Goal: Task Accomplishment & Management: Use online tool/utility

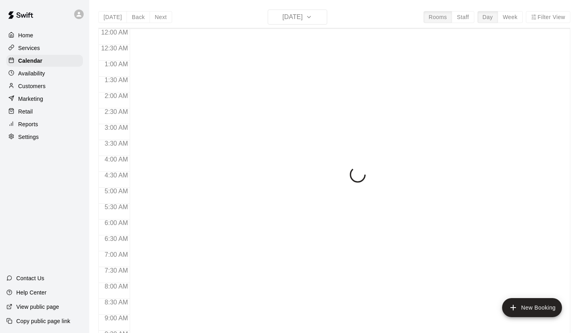
scroll to position [449, 0]
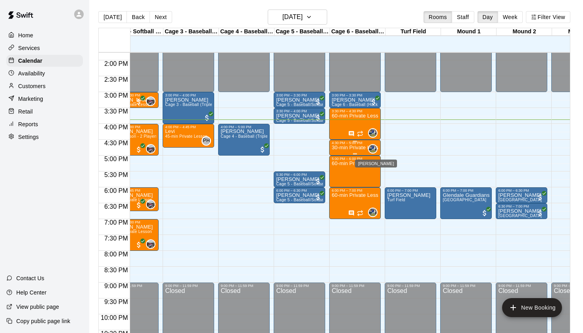
scroll to position [0, 7]
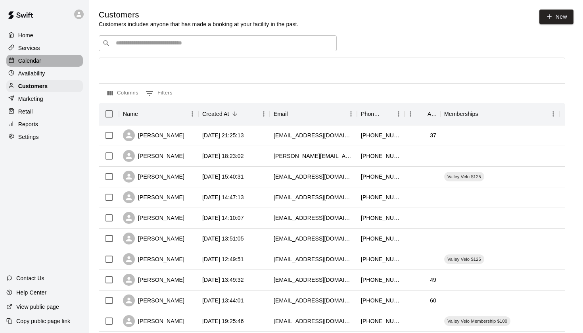
click at [32, 62] on p "Calendar" at bounding box center [29, 61] width 23 height 8
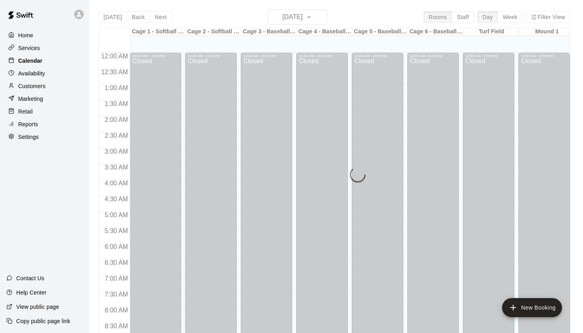
scroll to position [449, 0]
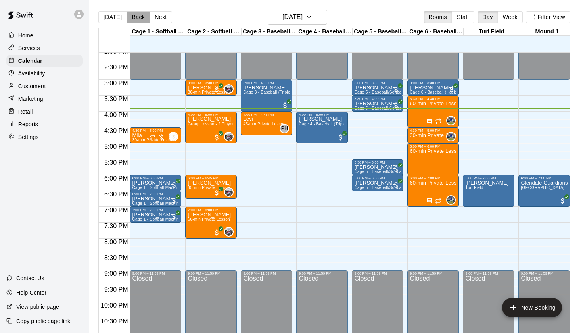
click at [136, 15] on button "Back" at bounding box center [138, 17] width 23 height 12
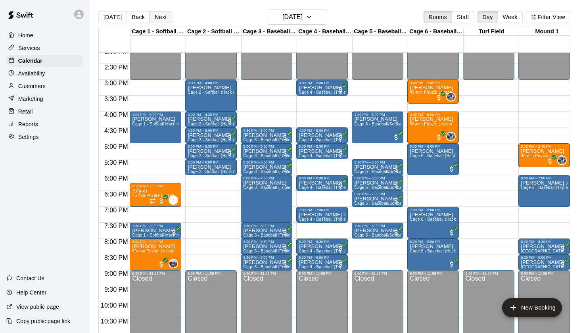
click at [160, 21] on button "Next" at bounding box center [161, 17] width 22 height 12
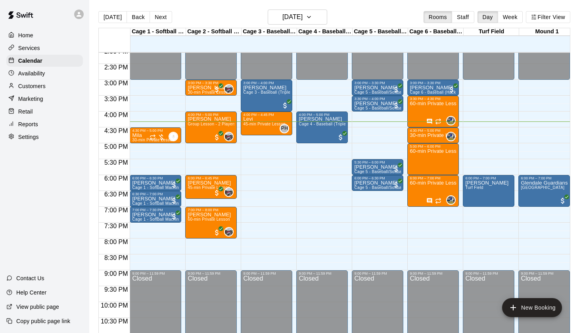
click at [35, 85] on p "Customers" at bounding box center [31, 86] width 27 height 8
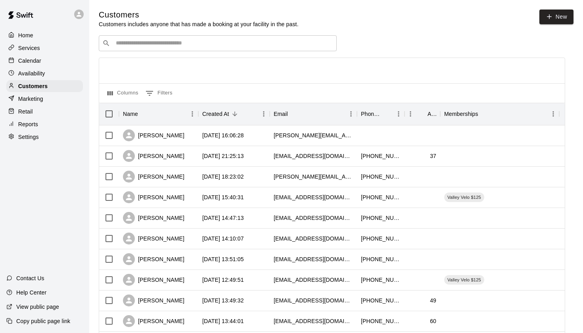
click at [169, 41] on input "Search customers by name or email" at bounding box center [224, 43] width 220 height 8
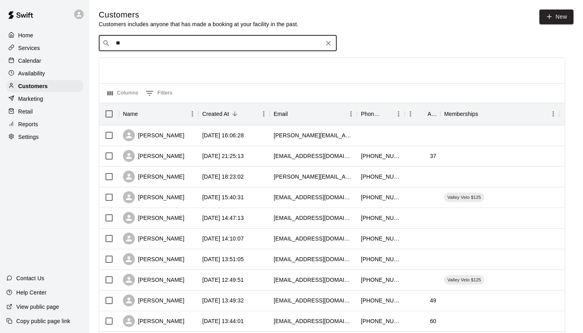
type input "*"
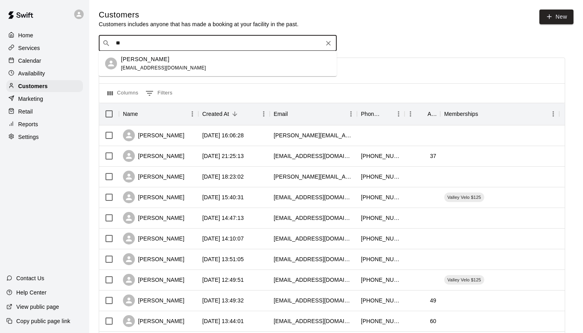
type input "*"
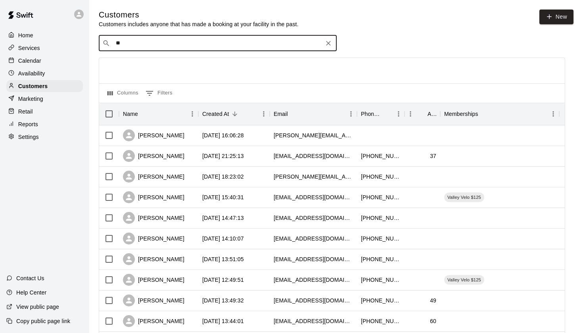
type input "*"
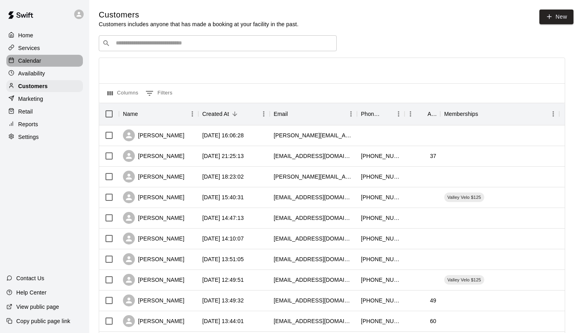
click at [44, 61] on div "Calendar" at bounding box center [44, 61] width 77 height 12
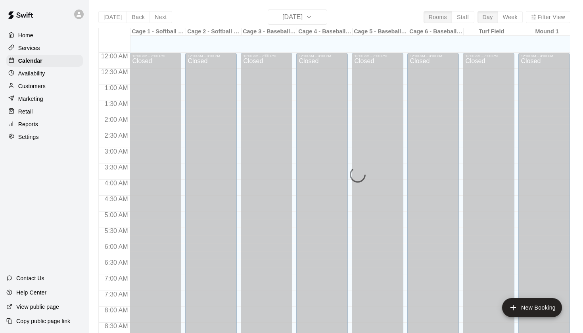
scroll to position [449, 0]
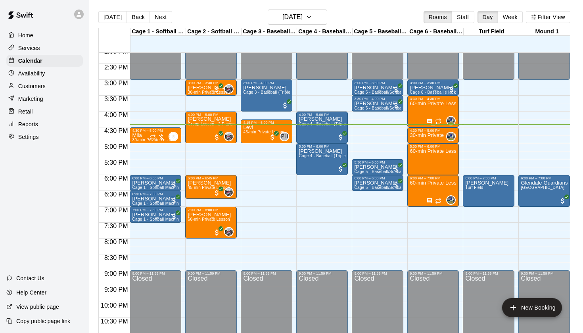
click at [431, 120] on icon "Has notes" at bounding box center [430, 121] width 6 height 6
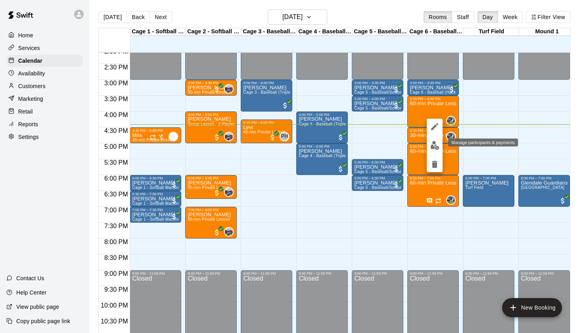
click at [434, 148] on img "edit" at bounding box center [435, 145] width 9 height 9
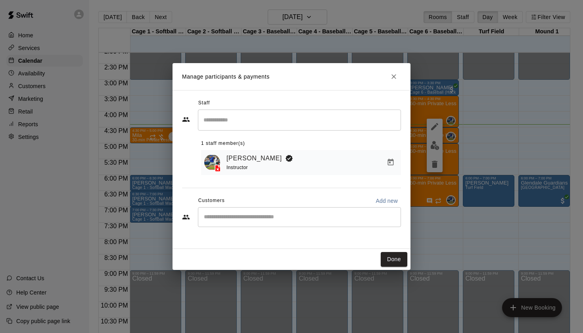
click at [399, 76] on button "Close" at bounding box center [394, 76] width 14 height 14
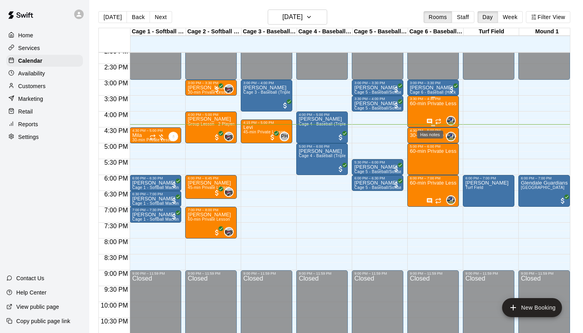
click at [430, 120] on icon "Has notes" at bounding box center [430, 121] width 6 height 6
click at [435, 127] on icon "edit" at bounding box center [434, 126] width 7 height 7
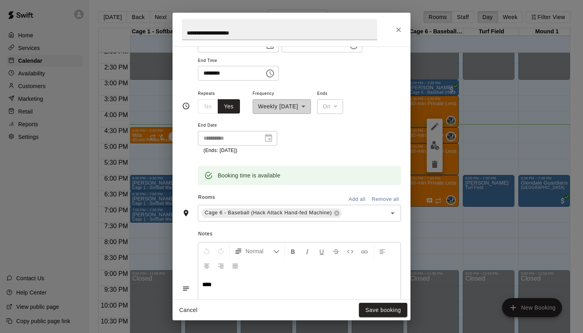
scroll to position [109, 0]
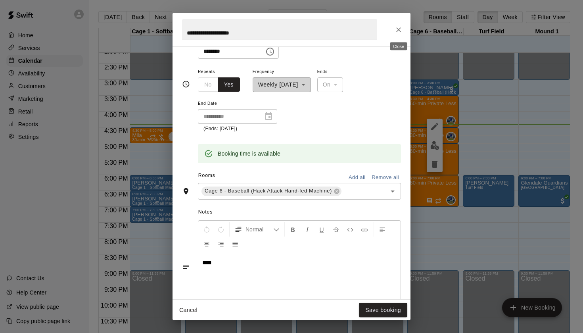
click at [400, 27] on icon "Close" at bounding box center [399, 30] width 8 height 8
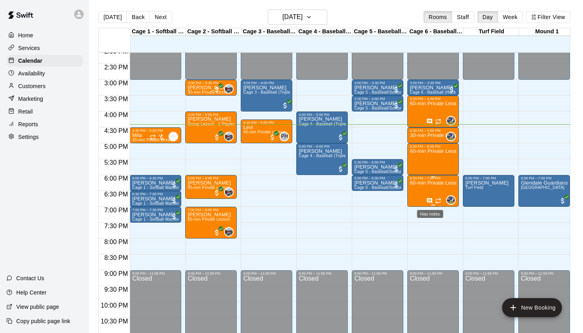
click at [429, 200] on icon "Has notes" at bounding box center [430, 201] width 6 height 6
click at [434, 208] on icon "edit" at bounding box center [434, 205] width 7 height 7
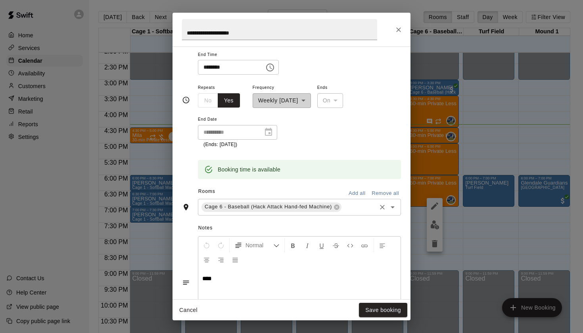
scroll to position [104, 0]
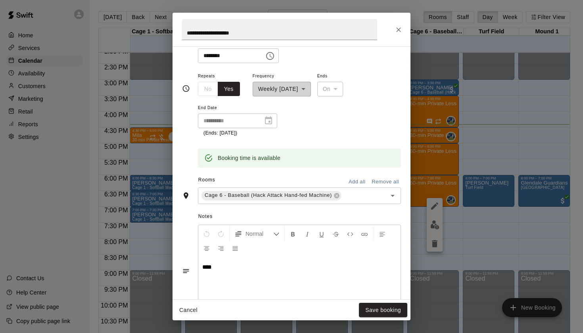
click at [396, 29] on icon "Close" at bounding box center [399, 30] width 8 height 8
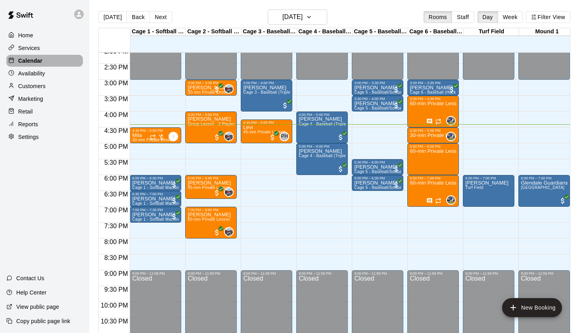
click at [30, 61] on p "Calendar" at bounding box center [30, 61] width 24 height 8
click at [48, 84] on div "Customers" at bounding box center [44, 86] width 77 height 12
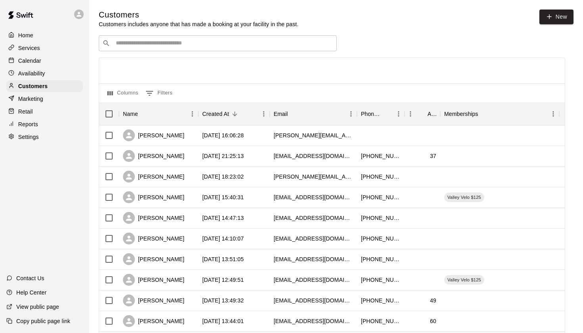
click at [152, 35] on div "​ ​" at bounding box center [218, 43] width 238 height 16
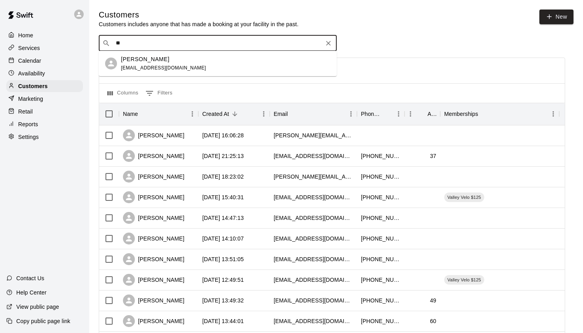
type input "*"
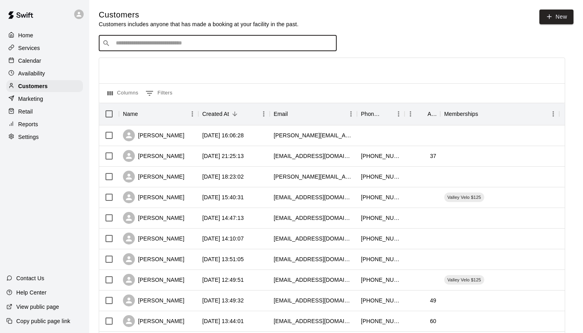
type input "*"
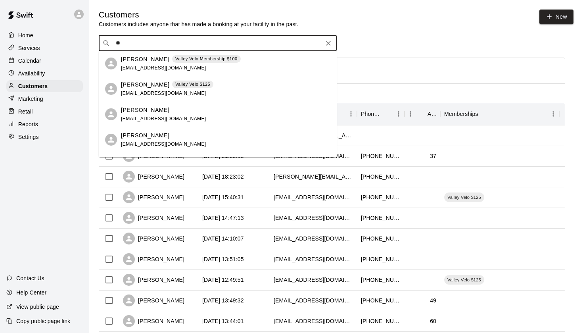
type input "*"
type input "*****"
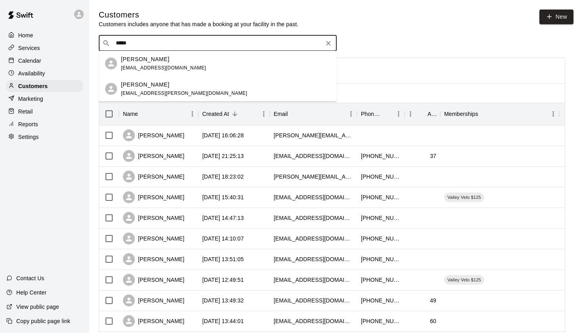
click at [212, 94] on div "Adler Wineburgh elina.wineburgh@gmail.com" at bounding box center [226, 89] width 210 height 17
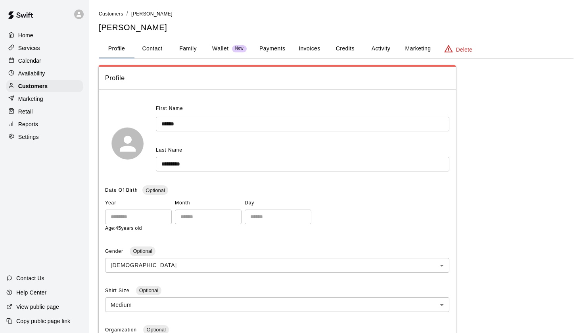
click at [161, 49] on button "Contact" at bounding box center [153, 48] width 36 height 19
select select "**"
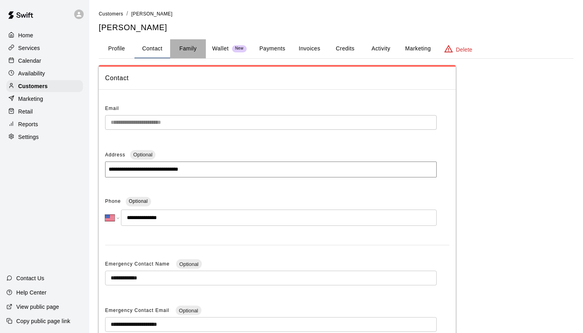
click at [193, 49] on button "Family" at bounding box center [188, 48] width 36 height 19
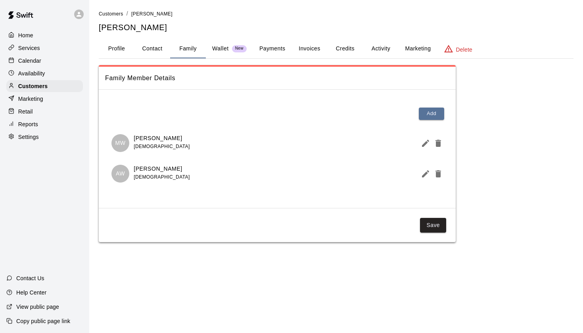
click at [37, 59] on p "Calendar" at bounding box center [29, 61] width 23 height 8
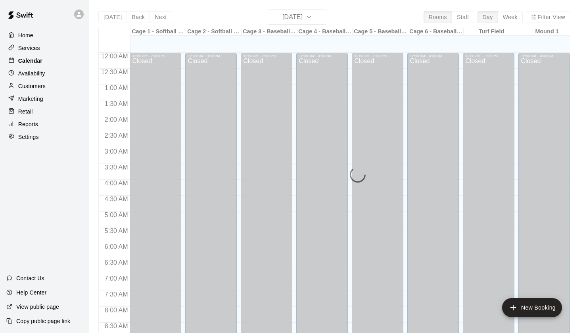
scroll to position [449, 0]
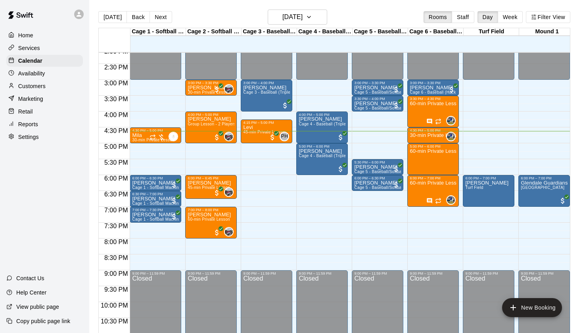
click at [109, 5] on main "Today Back Next Wednesday Sep 10 Rooms Staff Day Week Filter View Cage 1 - Soft…" at bounding box center [336, 173] width 494 height 346
click at [109, 7] on main "Today Back Next Wednesday Sep 10 Rooms Staff Day Week Filter View Cage 1 - Soft…" at bounding box center [336, 173] width 494 height 346
click at [109, 14] on button "[DATE]" at bounding box center [112, 17] width 29 height 12
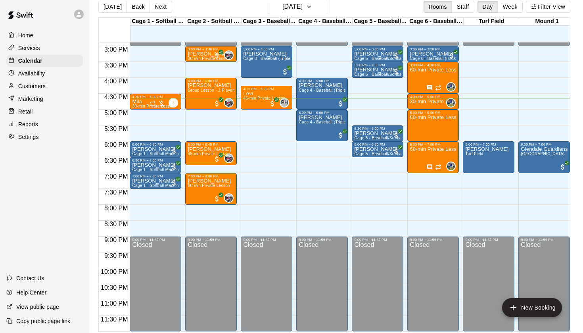
scroll to position [8, 0]
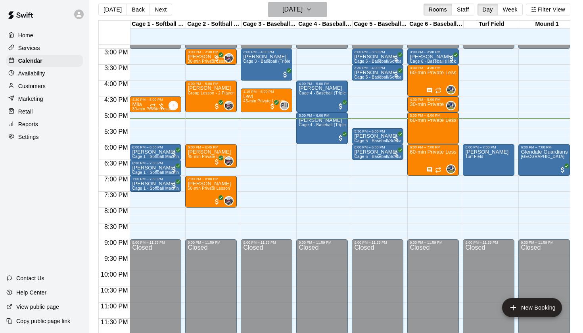
click at [299, 7] on h6 "[DATE]" at bounding box center [293, 9] width 20 height 11
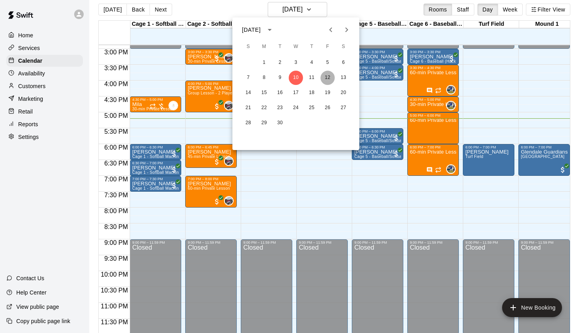
click at [329, 75] on button "12" at bounding box center [328, 78] width 14 height 14
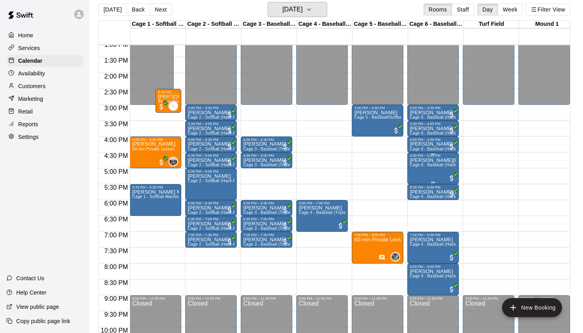
scroll to position [417, 0]
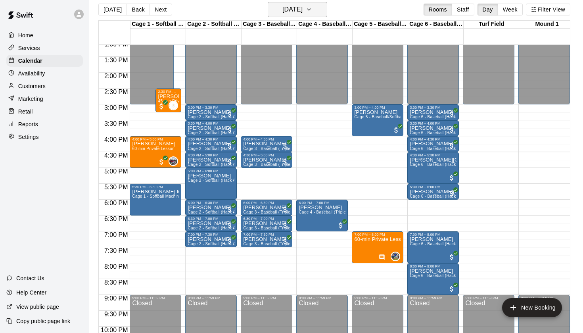
click at [312, 8] on icon "button" at bounding box center [309, 10] width 6 height 10
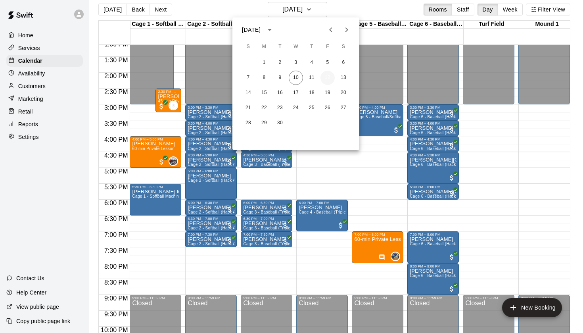
click at [328, 82] on button "12" at bounding box center [328, 78] width 14 height 14
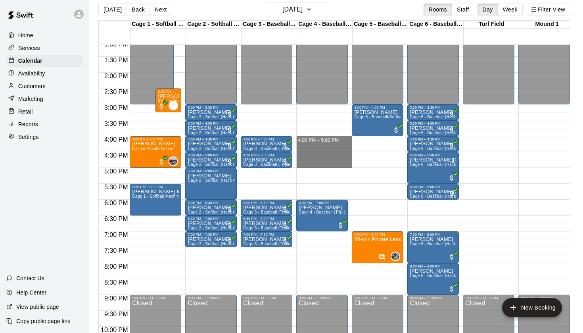
drag, startPoint x: 310, startPoint y: 140, endPoint x: 309, endPoint y: 167, distance: 27.4
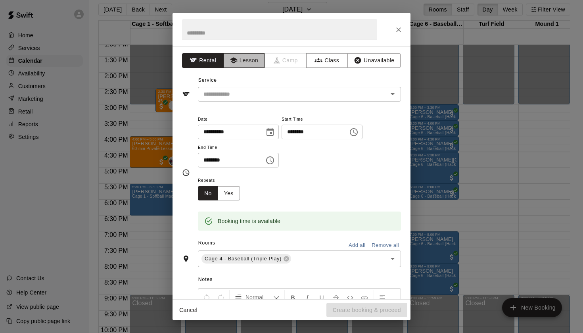
click at [252, 58] on button "Lesson" at bounding box center [244, 60] width 42 height 15
click at [392, 94] on icon "Open" at bounding box center [393, 94] width 10 height 10
click at [192, 120] on div "**********" at bounding box center [291, 172] width 219 height 117
click at [262, 99] on div "​" at bounding box center [299, 94] width 203 height 15
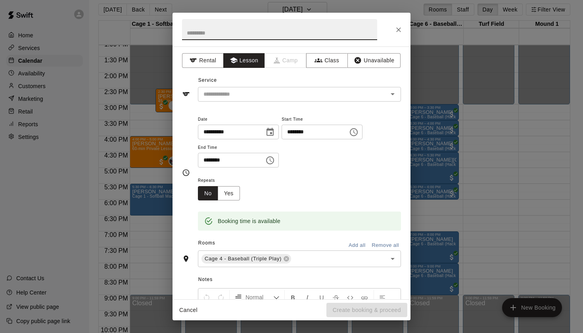
click at [223, 31] on input "text" at bounding box center [279, 29] width 195 height 21
click at [392, 94] on icon "Open" at bounding box center [393, 94] width 10 height 10
type input "******"
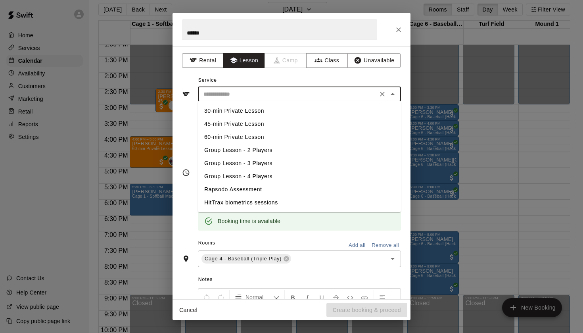
click at [250, 152] on li "Group Lesson - 2 Players" at bounding box center [299, 150] width 203 height 13
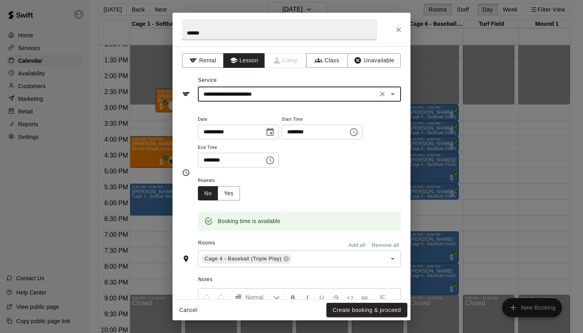
type input "**********"
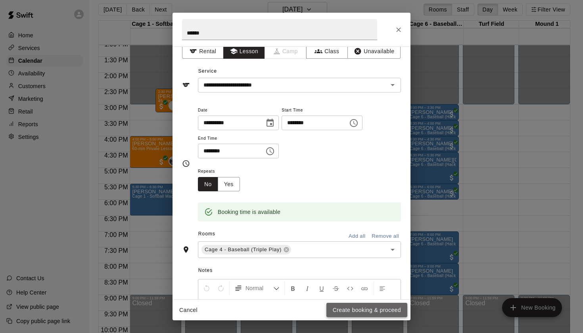
click at [349, 308] on button "Create booking & proceed" at bounding box center [367, 310] width 81 height 15
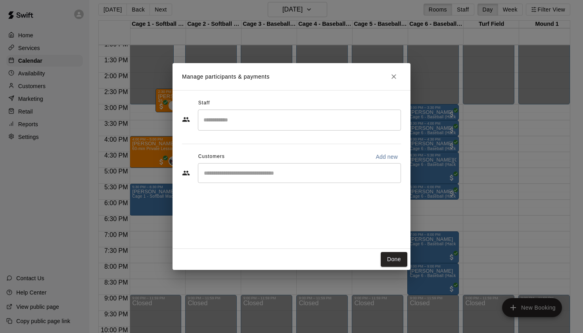
click at [277, 121] on input "Search staff" at bounding box center [300, 120] width 196 height 14
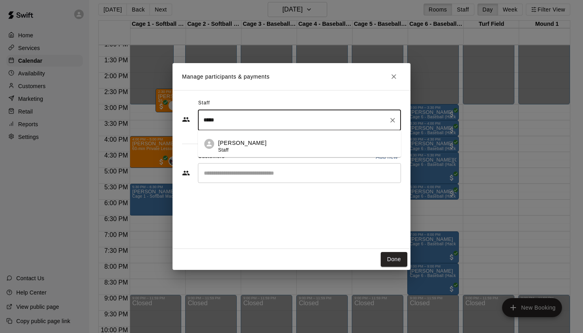
click at [260, 142] on p "Peter Hernandez" at bounding box center [242, 143] width 48 height 8
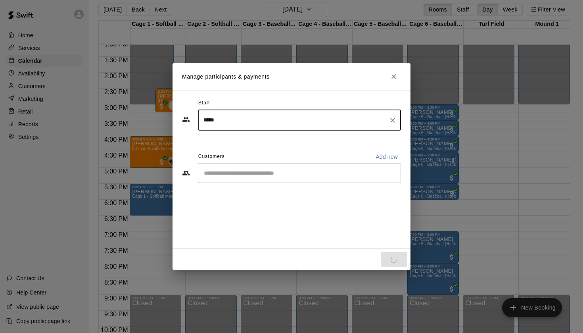
type input "*****"
click at [236, 173] on input "Start typing to search customers..." at bounding box center [300, 173] width 196 height 8
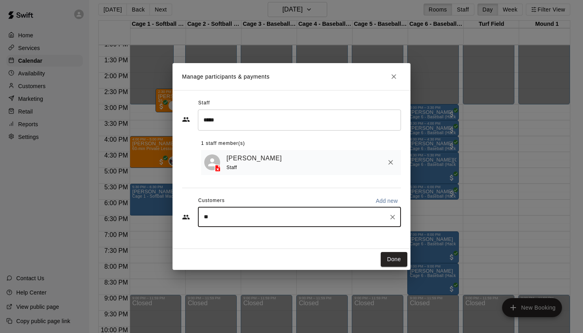
type input "*"
click at [394, 260] on button "Done" at bounding box center [394, 259] width 27 height 15
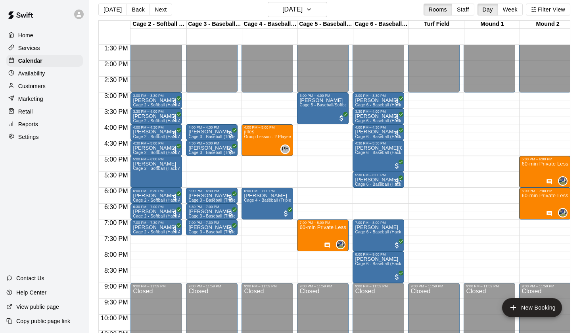
scroll to position [430, 55]
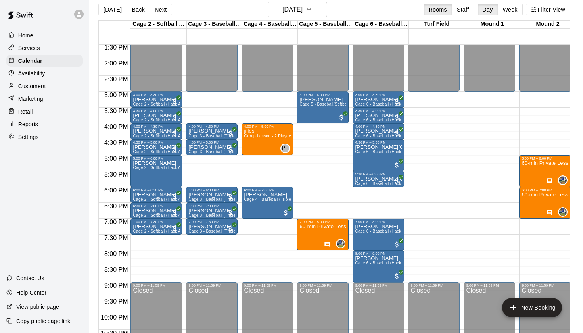
click at [40, 87] on p "Customers" at bounding box center [31, 86] width 27 height 8
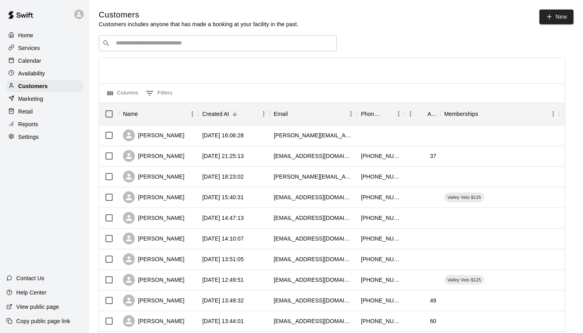
click at [149, 38] on div "​ ​" at bounding box center [218, 43] width 238 height 16
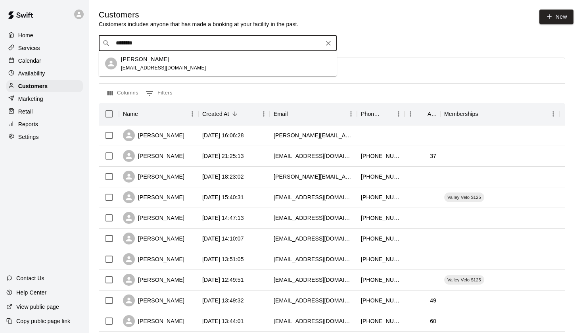
type input "*********"
click at [139, 65] on span "barretieri@gmail.com" at bounding box center [163, 68] width 85 height 6
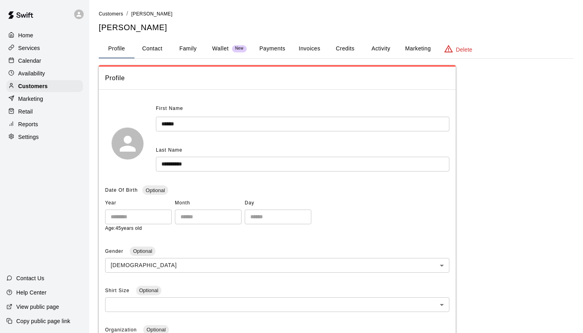
click at [268, 45] on button "Payments" at bounding box center [272, 48] width 38 height 19
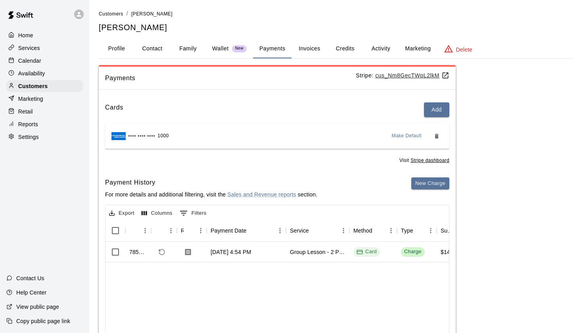
click at [35, 61] on p "Calendar" at bounding box center [29, 61] width 23 height 8
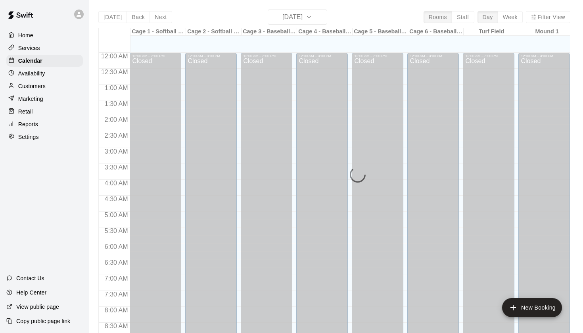
scroll to position [449, 0]
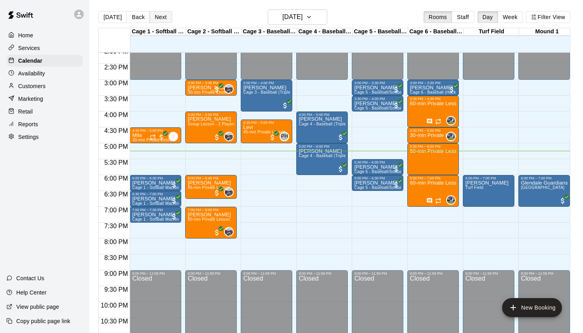
click at [164, 21] on button "Next" at bounding box center [161, 17] width 22 height 12
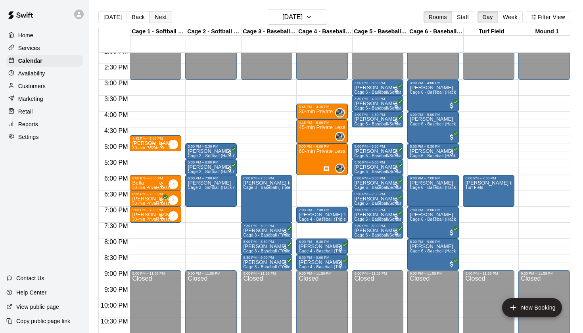
click at [165, 15] on button "Next" at bounding box center [161, 17] width 22 height 12
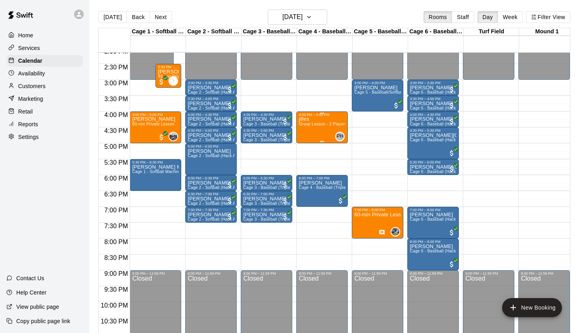
click at [315, 121] on div "jilles Group Lesson - 2 Players" at bounding box center [322, 283] width 47 height 333
click at [306, 127] on icon "edit" at bounding box center [307, 125] width 7 height 7
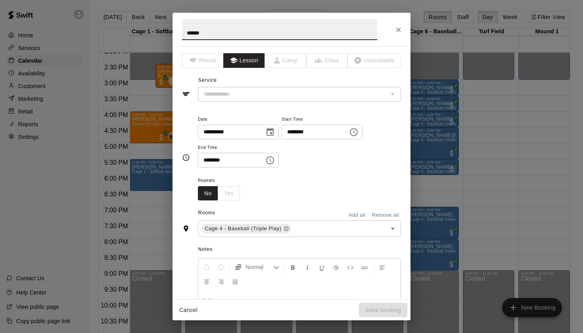
type input "**********"
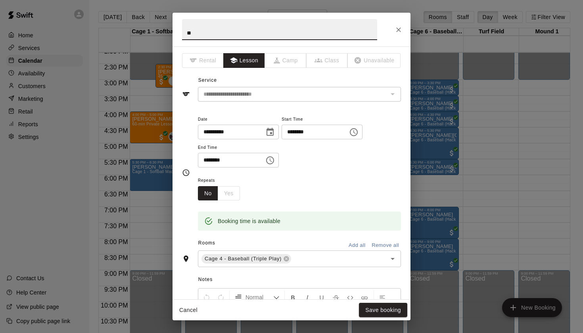
type input "*"
type input "******"
click at [372, 310] on button "Save booking" at bounding box center [383, 310] width 48 height 15
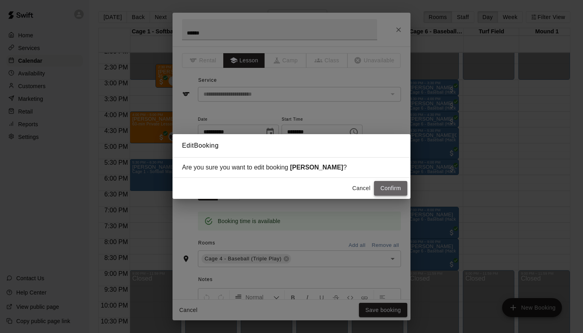
click at [388, 188] on button "Confirm" at bounding box center [390, 188] width 33 height 15
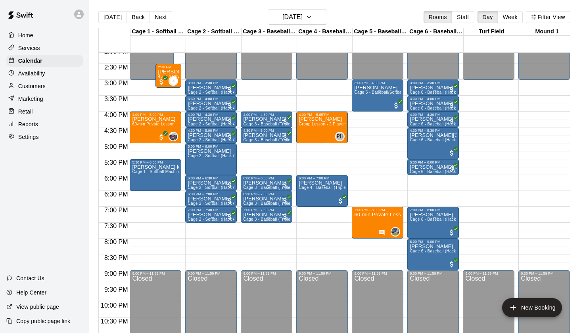
click at [317, 135] on div "gilles Group Lesson - 2 Players" at bounding box center [322, 283] width 47 height 333
click at [310, 140] on img "edit" at bounding box center [307, 144] width 9 height 9
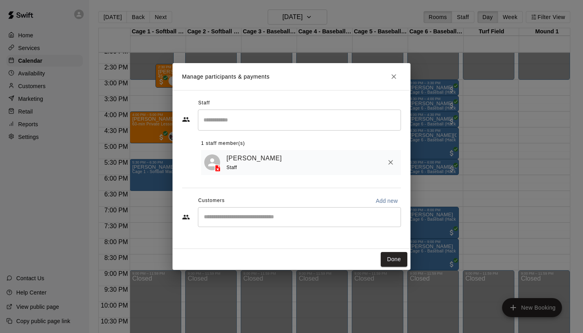
click at [235, 226] on div "​" at bounding box center [299, 217] width 203 height 20
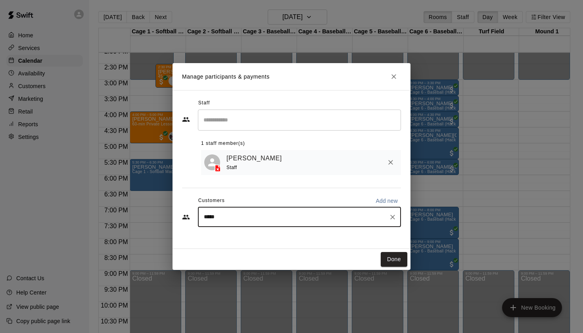
type input "******"
click at [246, 237] on p "Gilles Barretieri" at bounding box center [244, 234] width 48 height 8
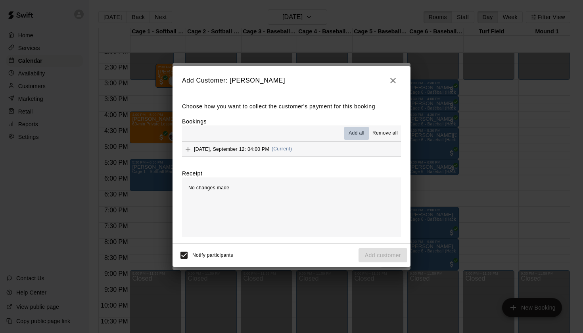
click at [349, 135] on span "Add all" at bounding box center [357, 133] width 16 height 8
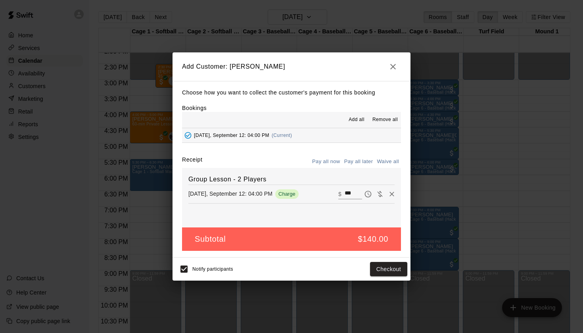
click at [356, 163] on button "Pay all later" at bounding box center [358, 162] width 33 height 12
click at [377, 269] on button "Add customer" at bounding box center [383, 269] width 49 height 15
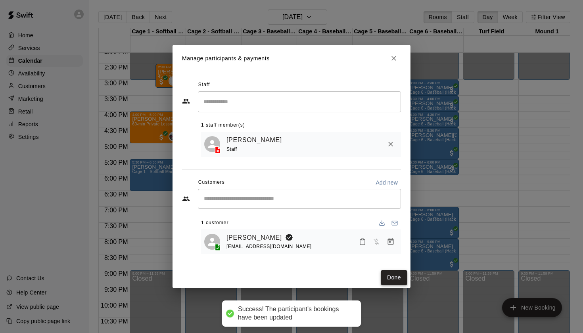
click at [398, 275] on button "Done" at bounding box center [394, 277] width 27 height 15
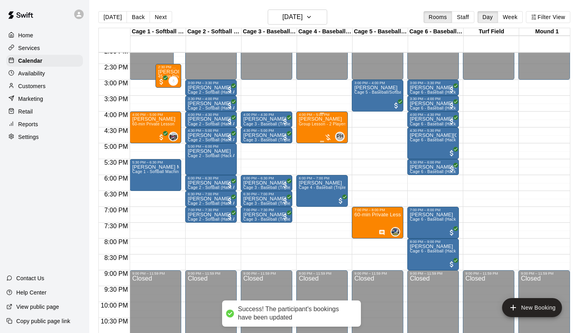
click at [301, 119] on p "gilles" at bounding box center [322, 119] width 47 height 0
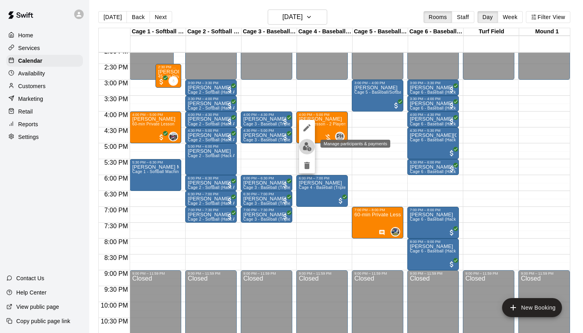
click at [305, 145] on img "edit" at bounding box center [307, 146] width 9 height 9
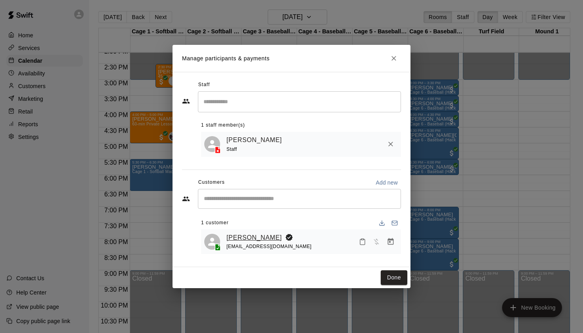
click at [248, 239] on link "Gilles Barretieri" at bounding box center [255, 238] width 56 height 10
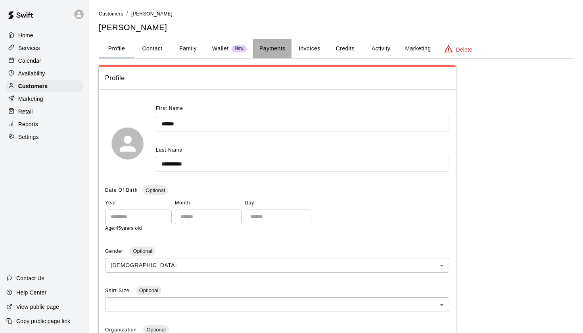
click at [270, 53] on button "Payments" at bounding box center [272, 48] width 38 height 19
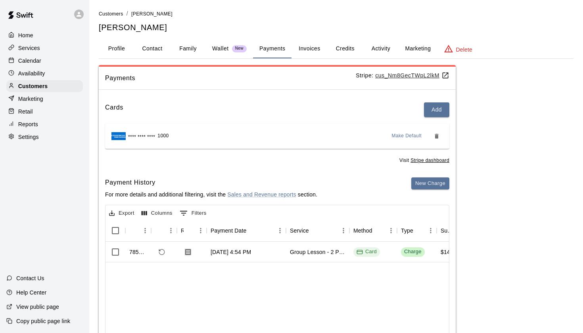
click at [379, 52] on button "Activity" at bounding box center [381, 48] width 36 height 19
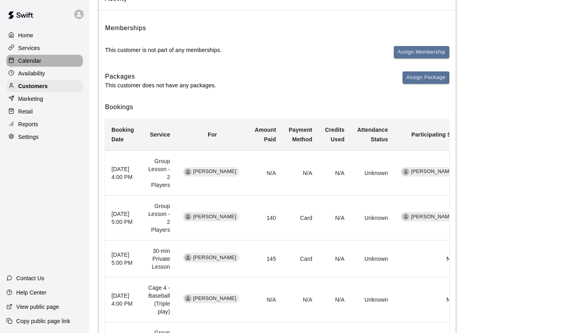
click at [42, 58] on div "Calendar" at bounding box center [44, 61] width 77 height 12
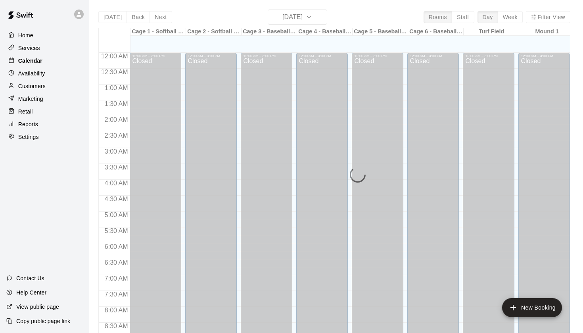
scroll to position [449, 0]
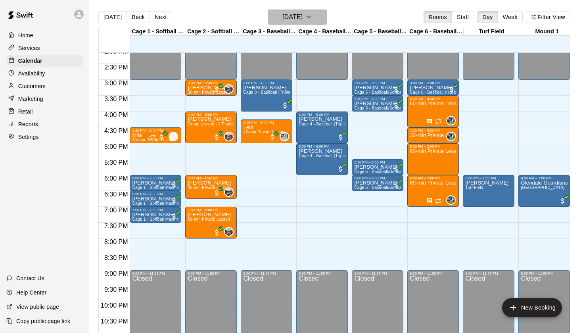
click at [300, 15] on h6 "[DATE]" at bounding box center [293, 17] width 20 height 11
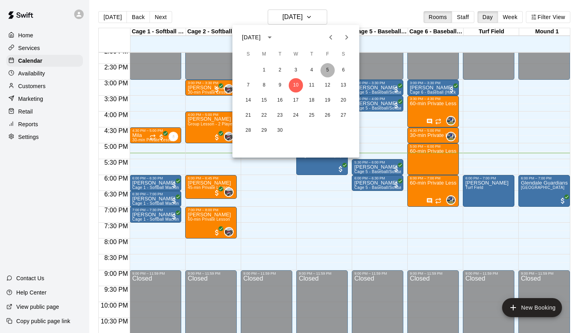
click at [329, 73] on button "5" at bounding box center [328, 70] width 14 height 14
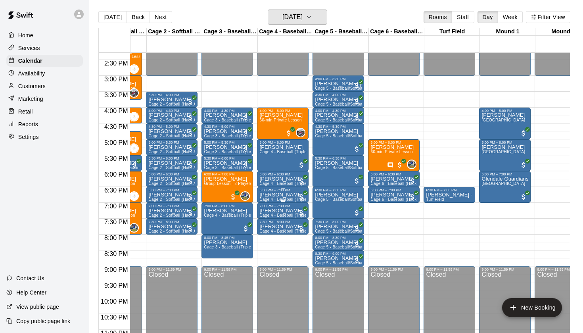
scroll to position [453, 41]
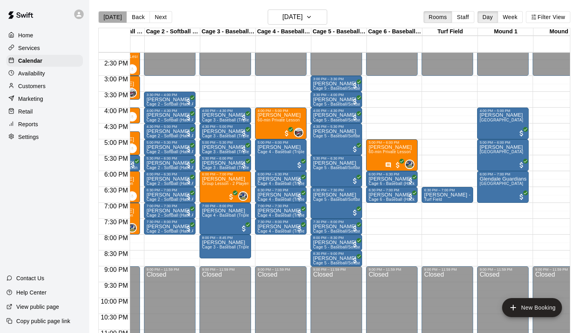
click at [119, 13] on button "[DATE]" at bounding box center [112, 17] width 29 height 12
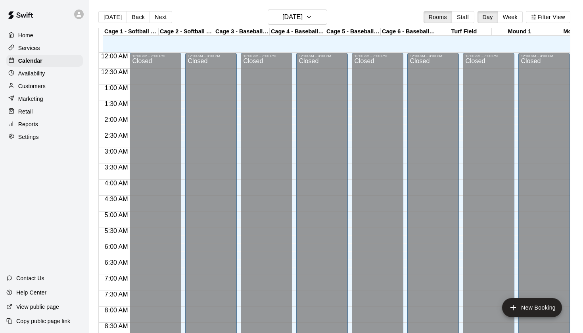
scroll to position [449, 0]
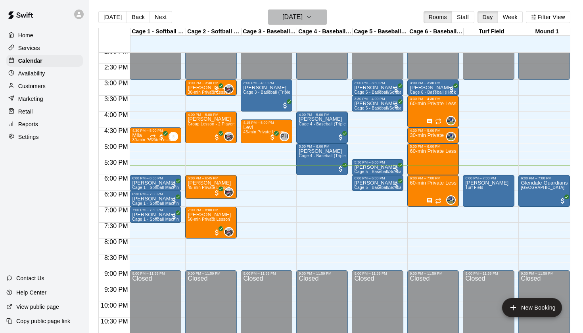
click at [311, 17] on icon "button" at bounding box center [309, 17] width 3 height 2
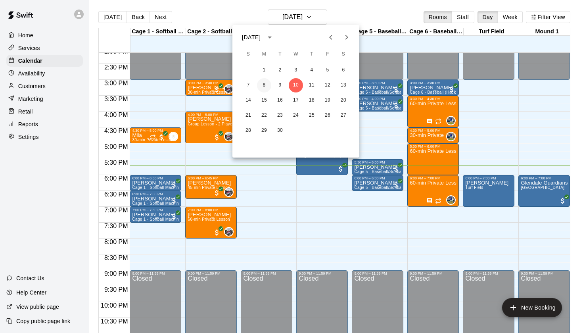
click at [263, 83] on button "8" at bounding box center [264, 85] width 14 height 14
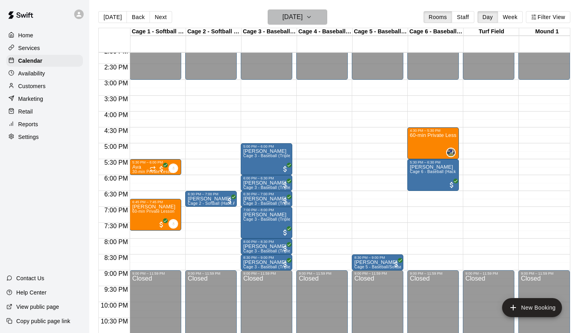
click at [293, 13] on h6 "Monday Sep 08" at bounding box center [293, 17] width 20 height 11
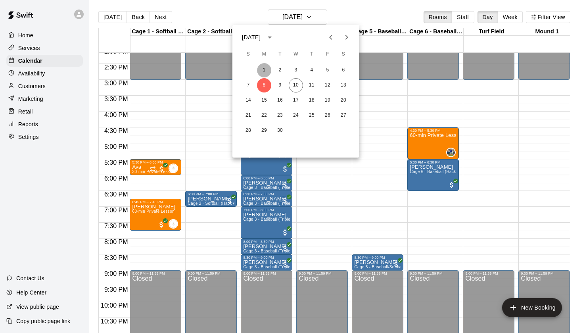
click at [267, 69] on button "1" at bounding box center [264, 70] width 14 height 14
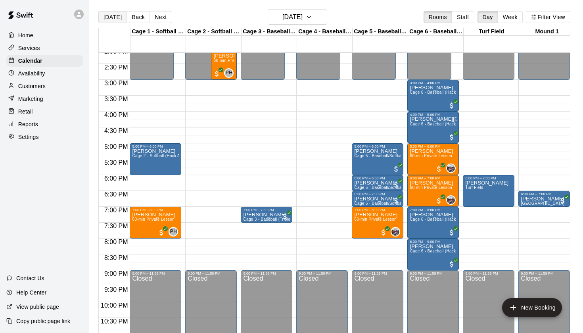
click at [121, 15] on button "[DATE]" at bounding box center [112, 17] width 29 height 12
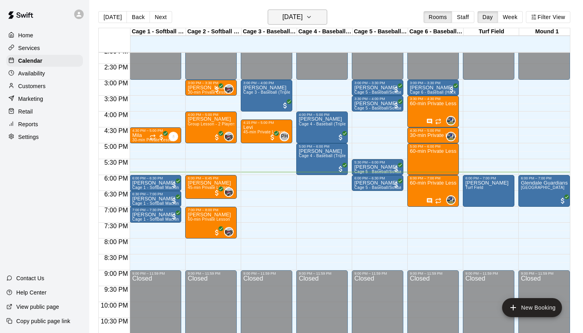
click at [312, 20] on icon "button" at bounding box center [309, 17] width 6 height 10
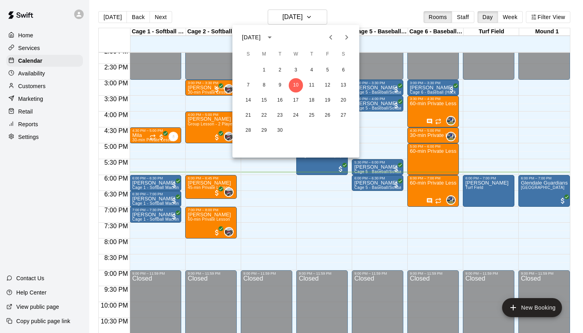
click at [348, 36] on icon "Next month" at bounding box center [347, 38] width 10 height 10
click at [345, 96] on button "18" at bounding box center [344, 100] width 14 height 14
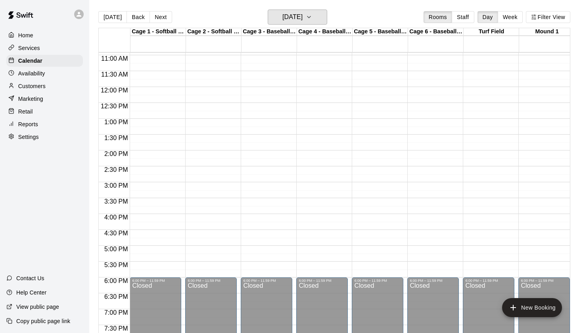
scroll to position [341, 0]
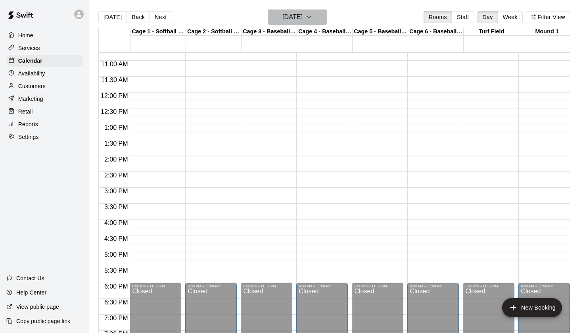
click at [303, 14] on h6 "Saturday Oct 18" at bounding box center [293, 17] width 20 height 11
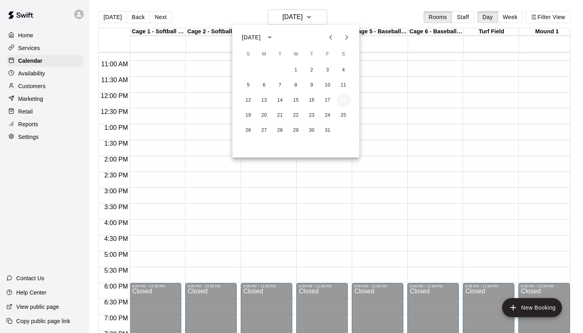
click at [341, 97] on button "18" at bounding box center [344, 100] width 14 height 14
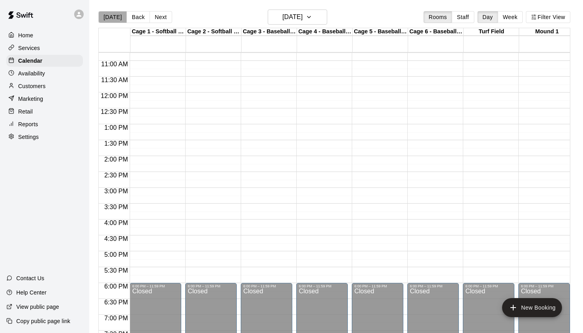
click at [115, 16] on button "[DATE]" at bounding box center [112, 17] width 29 height 12
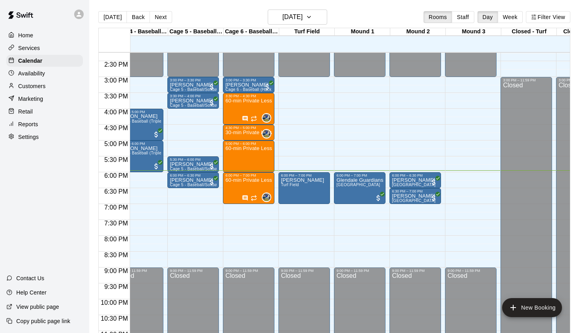
scroll to position [452, 192]
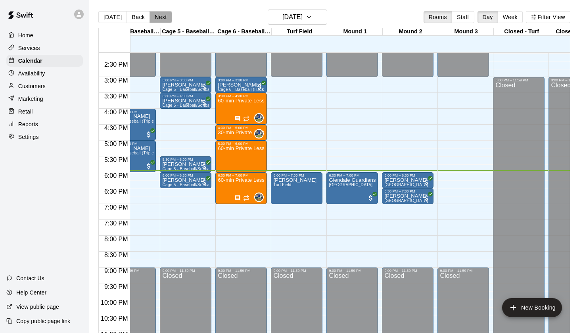
click at [156, 19] on button "Next" at bounding box center [161, 17] width 22 height 12
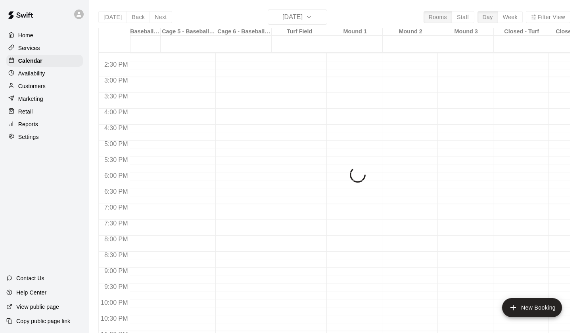
click at [155, 19] on div "Today Back Next Thursday Sep 11 Rooms Staff Day Week Filter View Cage 1 - Softb…" at bounding box center [334, 176] width 472 height 333
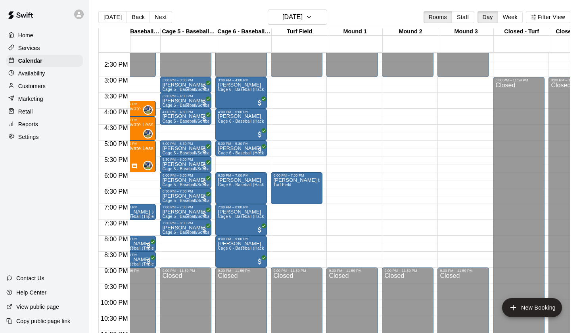
click at [155, 19] on button "Next" at bounding box center [161, 17] width 22 height 12
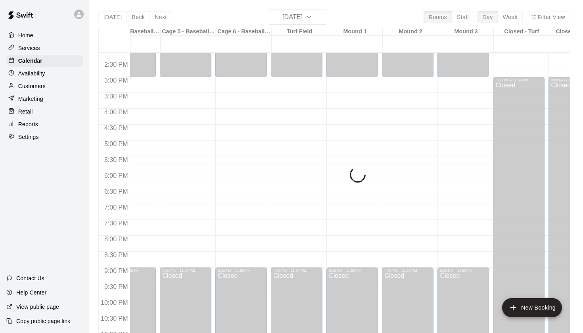
click at [155, 19] on div "Today Back Next Friday Sep 12 Rooms Staff Day Week Filter View Cage 1 - Softbal…" at bounding box center [334, 176] width 472 height 333
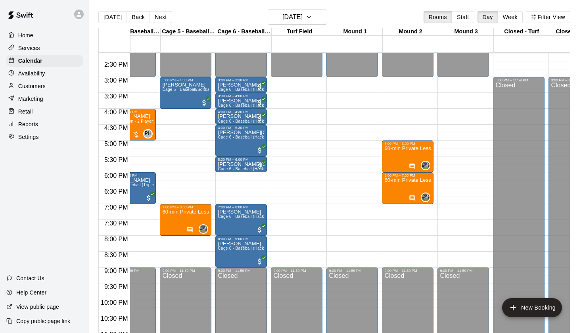
click at [155, 19] on button "Next" at bounding box center [161, 17] width 22 height 12
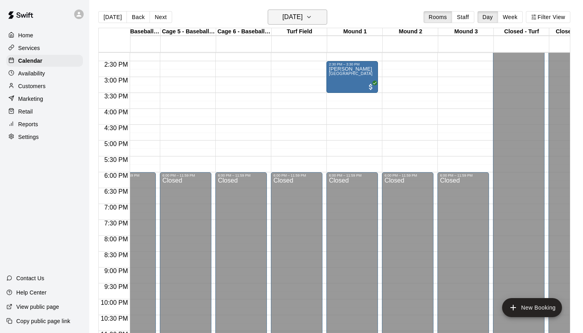
click at [283, 21] on h6 "Saturday Sep 13" at bounding box center [293, 17] width 20 height 11
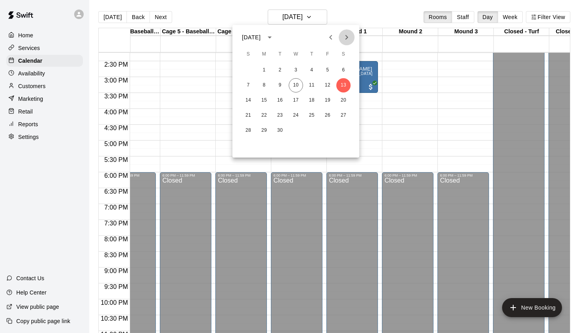
click at [346, 38] on icon "Next month" at bounding box center [347, 37] width 3 height 5
click at [344, 98] on button "18" at bounding box center [344, 100] width 14 height 14
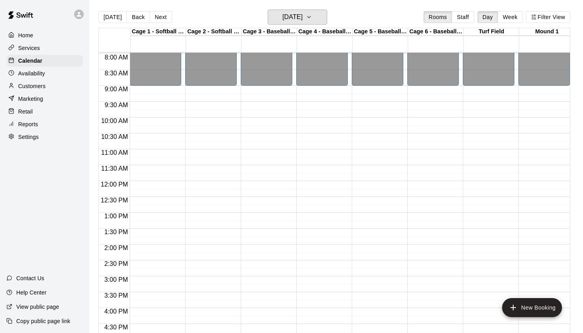
scroll to position [253, 0]
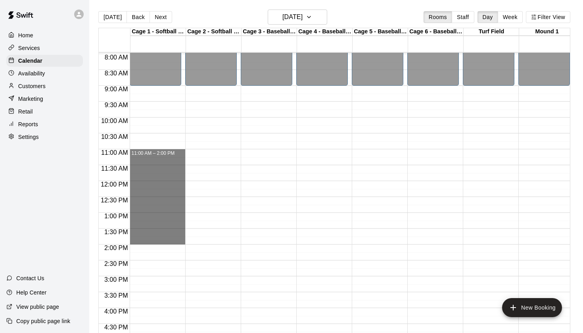
drag, startPoint x: 167, startPoint y: 152, endPoint x: 181, endPoint y: 243, distance: 92.1
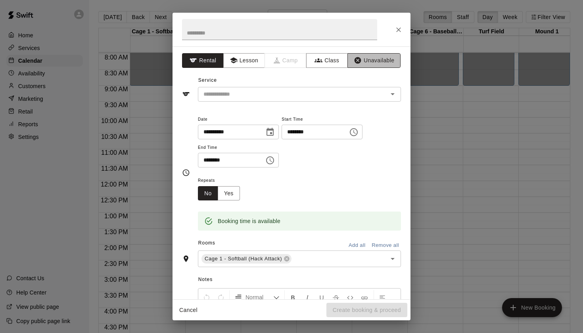
click at [357, 61] on icon "button" at bounding box center [358, 60] width 7 height 7
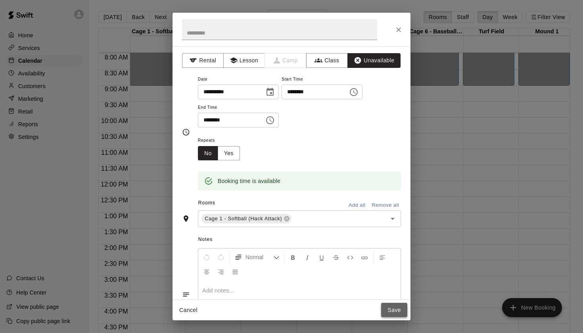
click at [392, 306] on button "Save" at bounding box center [394, 310] width 26 height 15
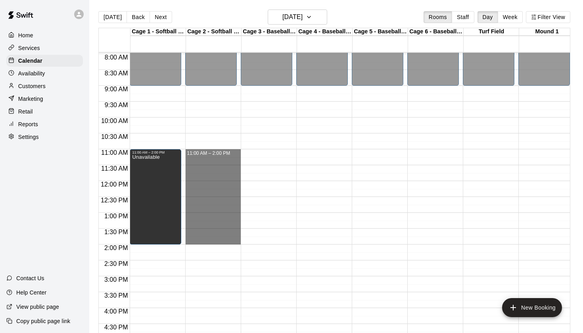
drag, startPoint x: 217, startPoint y: 152, endPoint x: 232, endPoint y: 241, distance: 89.6
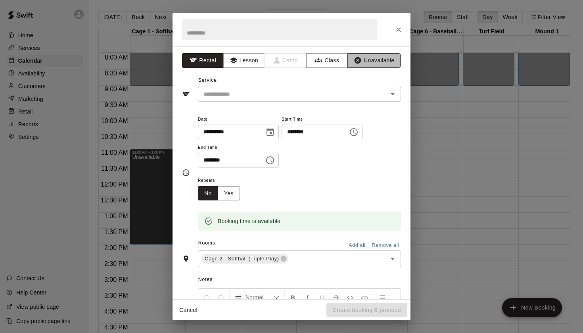
click at [363, 61] on button "Unavailable" at bounding box center [374, 60] width 53 height 15
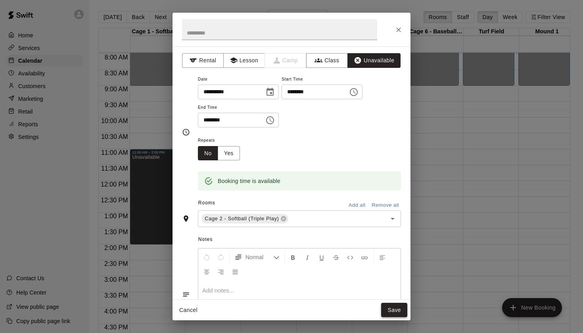
click at [400, 310] on button "Save" at bounding box center [394, 310] width 26 height 15
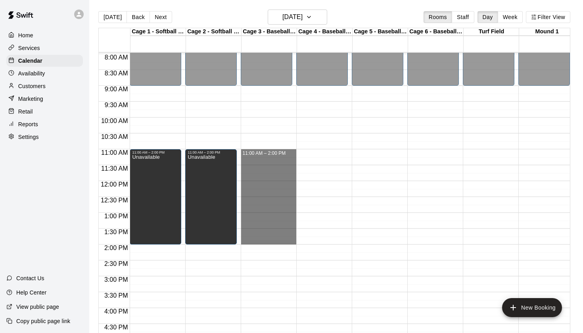
drag, startPoint x: 270, startPoint y: 152, endPoint x: 281, endPoint y: 241, distance: 89.1
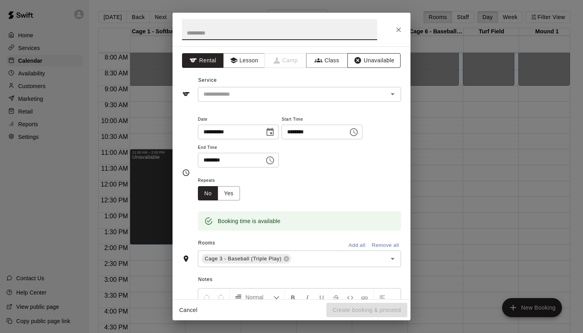
click at [369, 62] on button "Unavailable" at bounding box center [374, 60] width 53 height 15
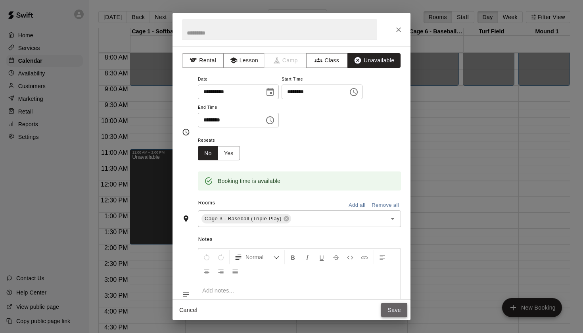
click at [393, 309] on button "Save" at bounding box center [394, 310] width 26 height 15
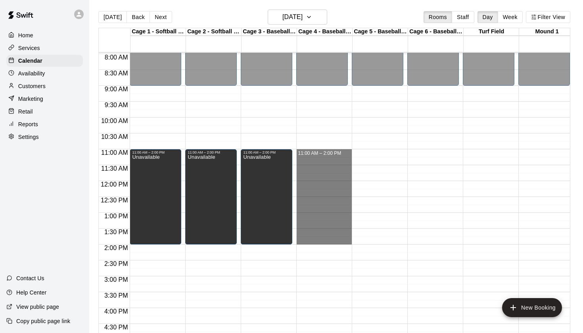
drag, startPoint x: 310, startPoint y: 151, endPoint x: 332, endPoint y: 243, distance: 94.7
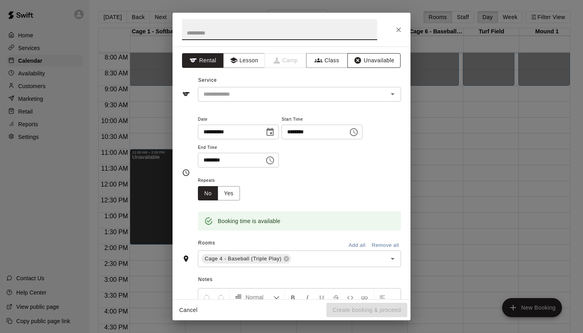
click at [383, 59] on button "Unavailable" at bounding box center [374, 60] width 53 height 15
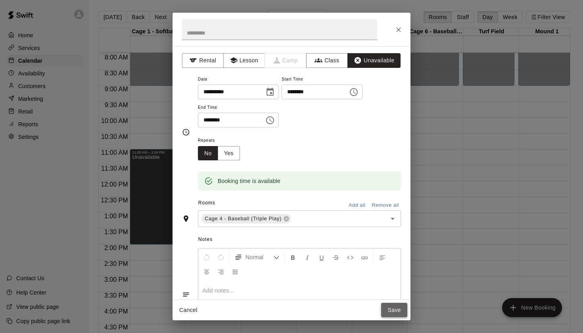
click at [397, 307] on button "Save" at bounding box center [394, 310] width 26 height 15
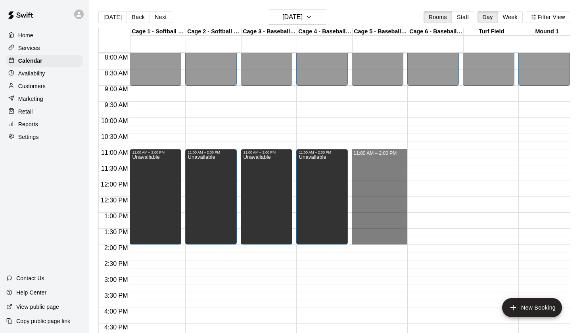
drag, startPoint x: 390, startPoint y: 151, endPoint x: 403, endPoint y: 243, distance: 93.0
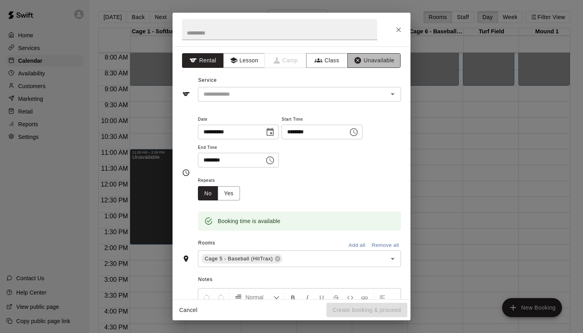
click at [394, 62] on button "Unavailable" at bounding box center [374, 60] width 53 height 15
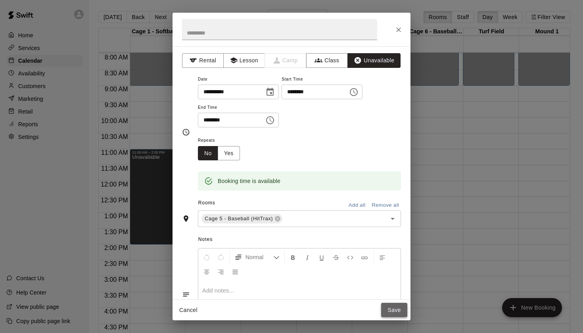
click at [397, 305] on button "Save" at bounding box center [394, 310] width 26 height 15
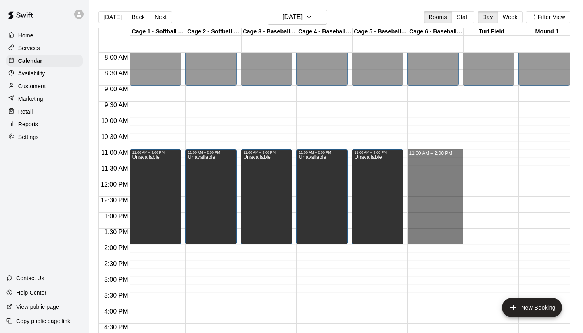
drag, startPoint x: 434, startPoint y: 153, endPoint x: 443, endPoint y: 238, distance: 85.8
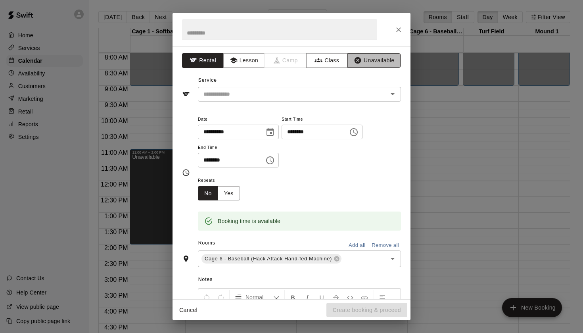
click at [383, 62] on button "Unavailable" at bounding box center [374, 60] width 53 height 15
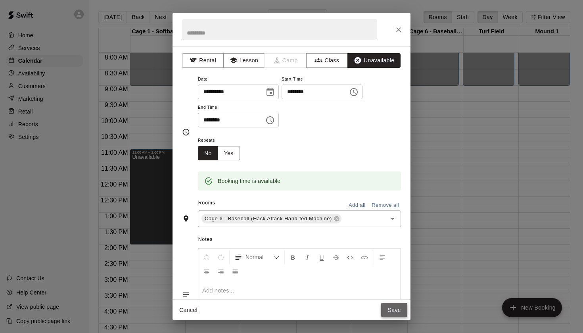
click at [403, 307] on button "Save" at bounding box center [394, 310] width 26 height 15
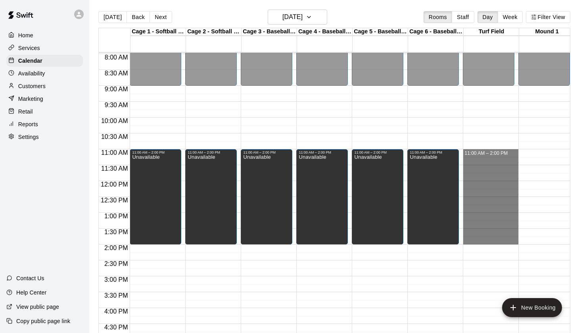
drag, startPoint x: 468, startPoint y: 152, endPoint x: 480, endPoint y: 241, distance: 89.7
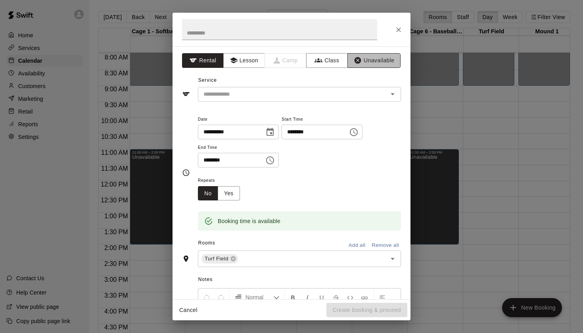
click at [396, 62] on button "Unavailable" at bounding box center [374, 60] width 53 height 15
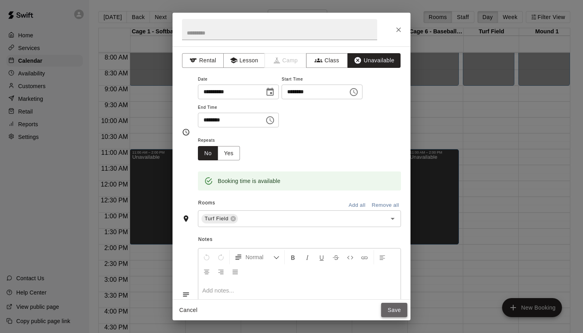
click at [404, 307] on button "Save" at bounding box center [394, 310] width 26 height 15
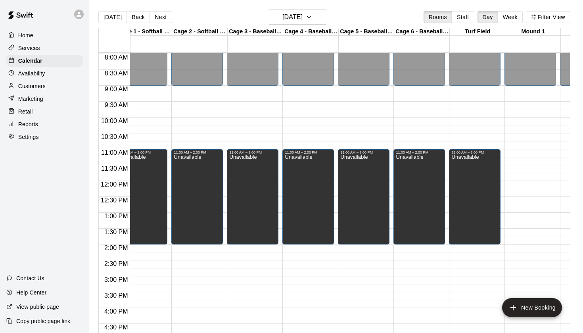
scroll to position [252, 19]
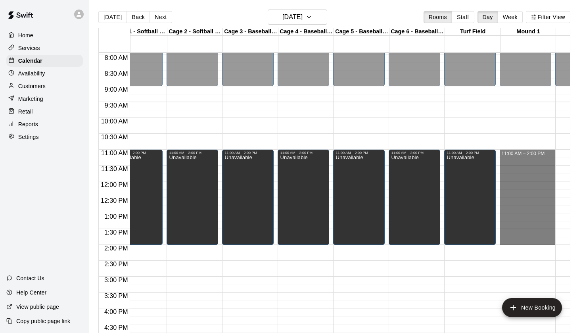
drag, startPoint x: 530, startPoint y: 153, endPoint x: 545, endPoint y: 243, distance: 91.4
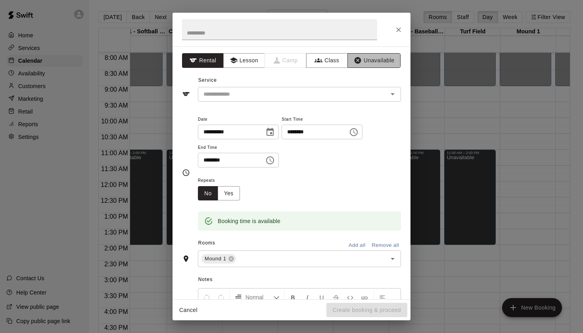
click at [367, 56] on button "Unavailable" at bounding box center [374, 60] width 53 height 15
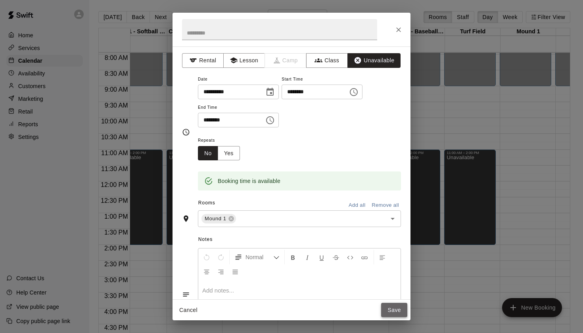
click at [399, 314] on button "Save" at bounding box center [394, 310] width 26 height 15
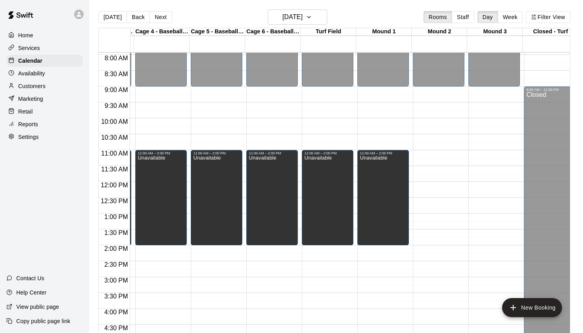
scroll to position [252, 163]
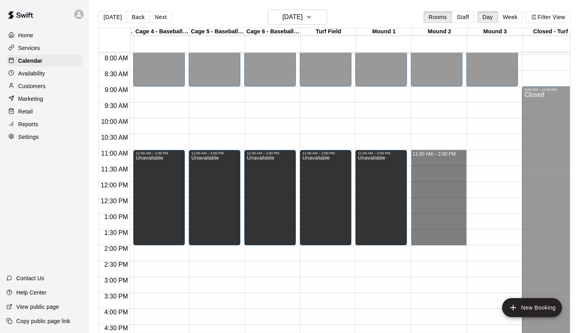
drag, startPoint x: 441, startPoint y: 155, endPoint x: 452, endPoint y: 241, distance: 86.8
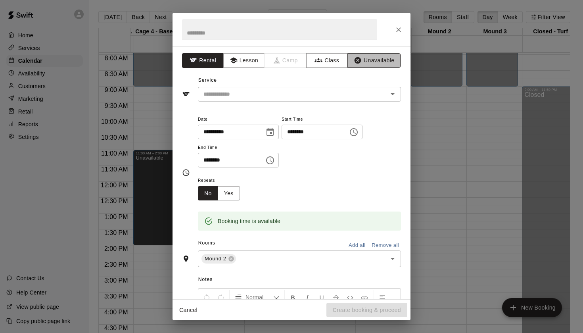
click at [387, 64] on button "Unavailable" at bounding box center [374, 60] width 53 height 15
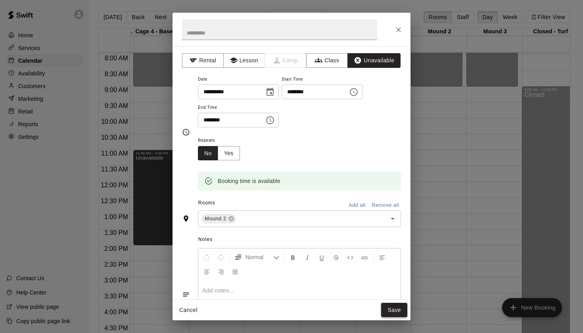
click at [399, 312] on button "Save" at bounding box center [394, 310] width 26 height 15
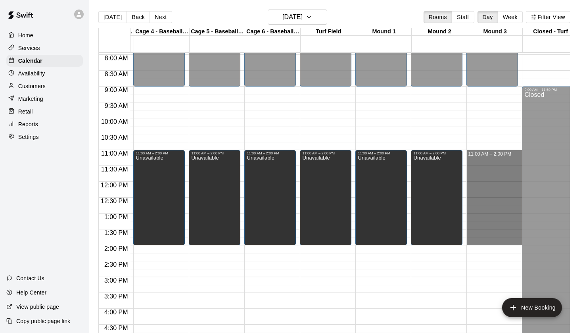
drag, startPoint x: 483, startPoint y: 152, endPoint x: 497, endPoint y: 241, distance: 90.5
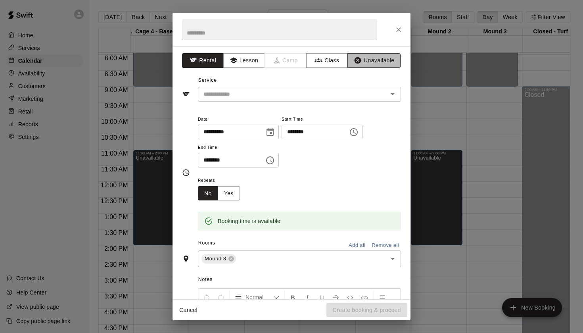
click at [385, 63] on button "Unavailable" at bounding box center [374, 60] width 53 height 15
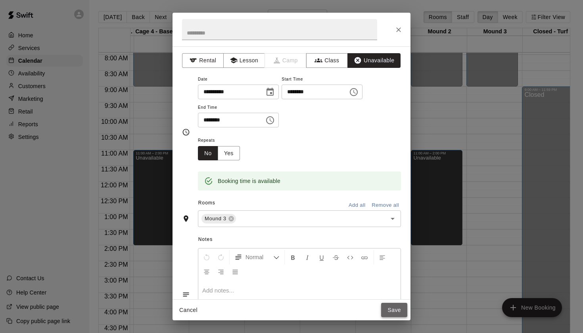
click at [391, 312] on button "Save" at bounding box center [394, 310] width 26 height 15
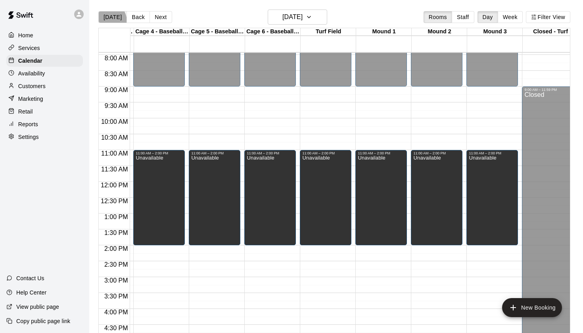
click at [106, 21] on button "[DATE]" at bounding box center [112, 17] width 29 height 12
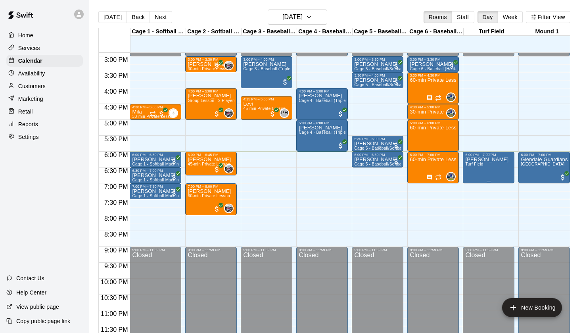
scroll to position [473, 0]
click at [48, 127] on div "Reports" at bounding box center [44, 124] width 77 height 12
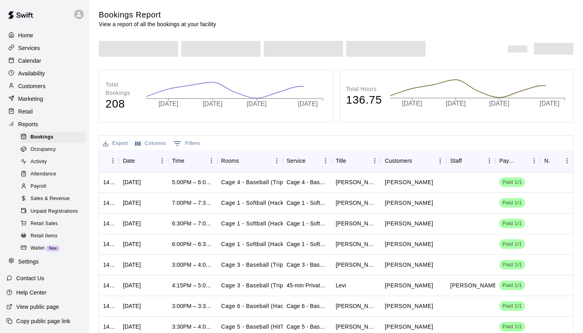
click at [33, 65] on div "Calendar" at bounding box center [44, 61] width 77 height 12
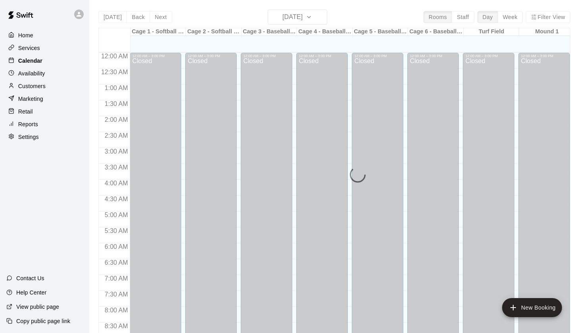
scroll to position [449, 0]
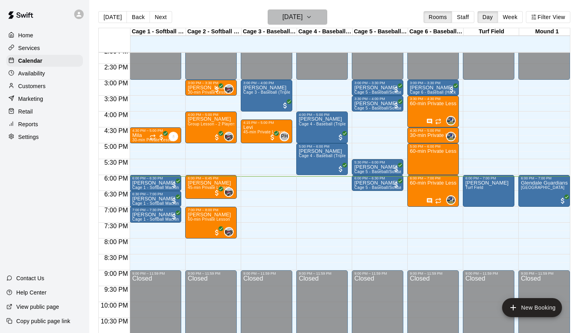
click at [283, 13] on h6 "[DATE]" at bounding box center [293, 17] width 20 height 11
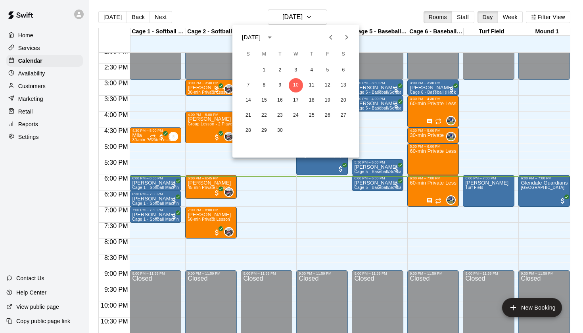
click at [114, 14] on div at bounding box center [291, 166] width 583 height 333
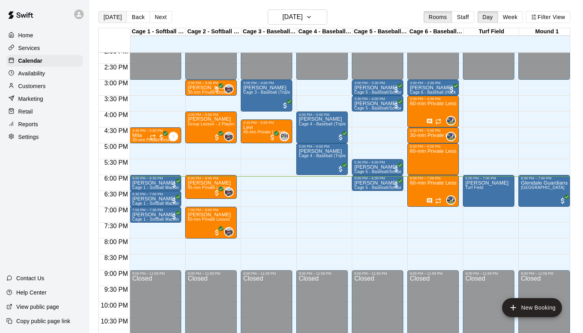
click at [114, 15] on button "[DATE]" at bounding box center [112, 17] width 29 height 12
click at [62, 58] on div "Calendar" at bounding box center [44, 61] width 77 height 12
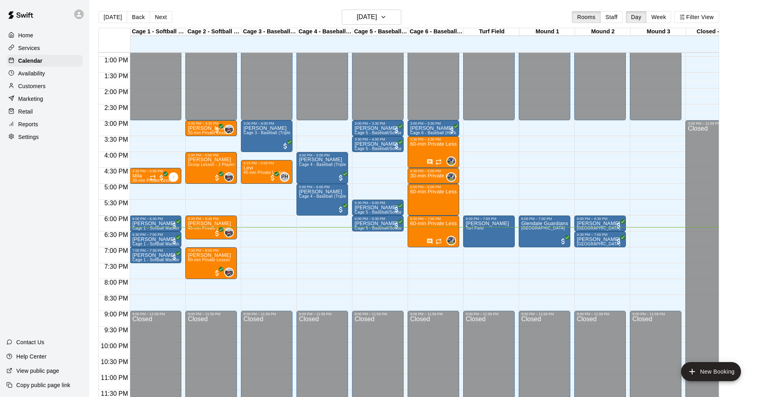
scroll to position [409, 0]
